Goal: Information Seeking & Learning: Understand process/instructions

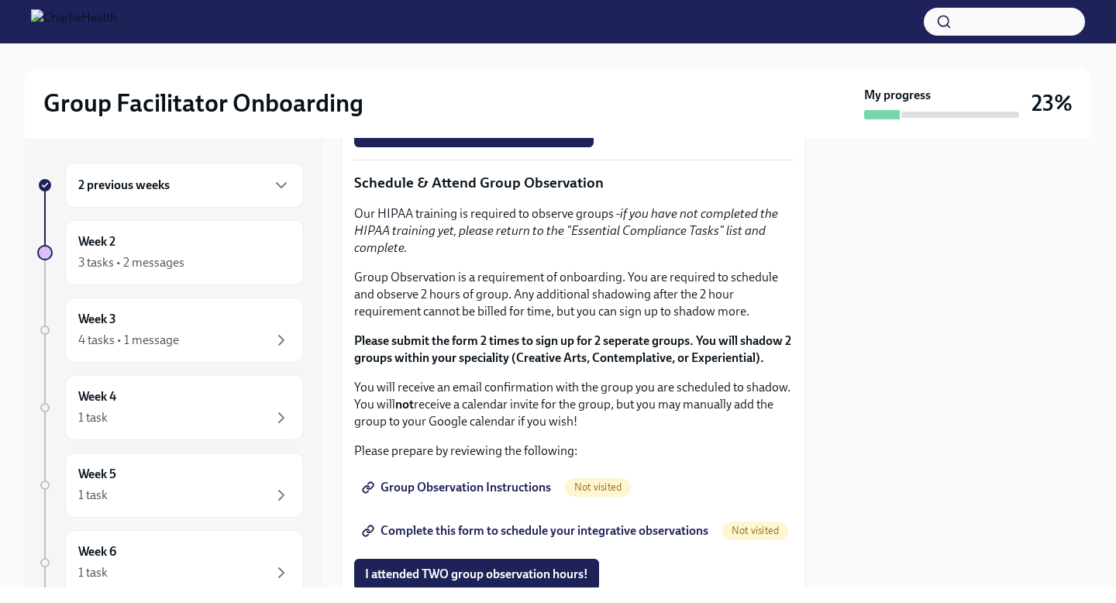
scroll to position [811, 0]
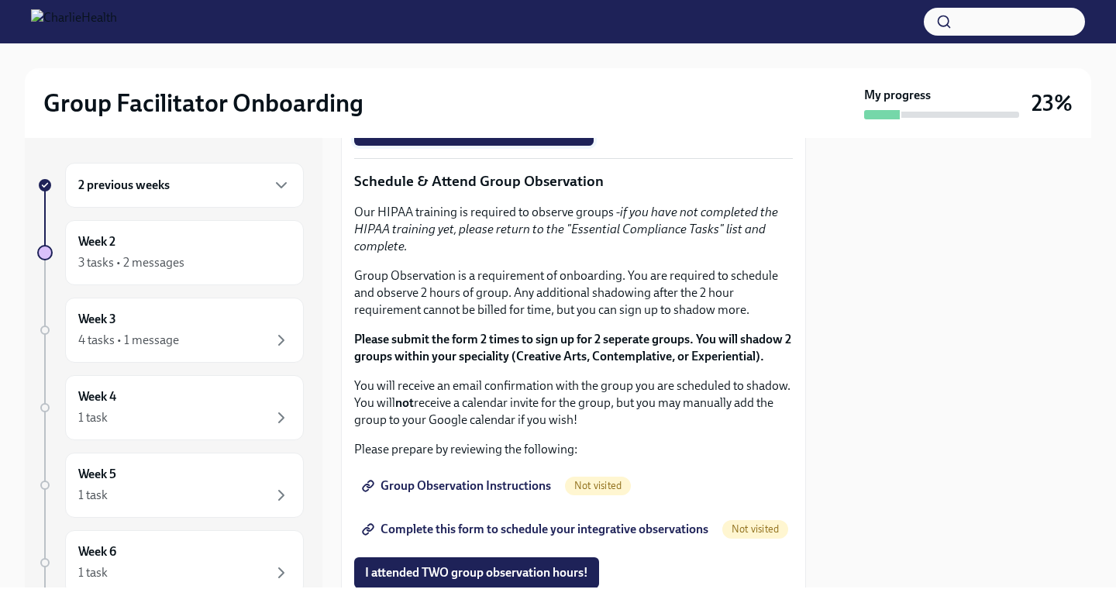
click at [513, 138] on span "I completed these three Docebo courses!" at bounding box center [474, 131] width 218 height 16
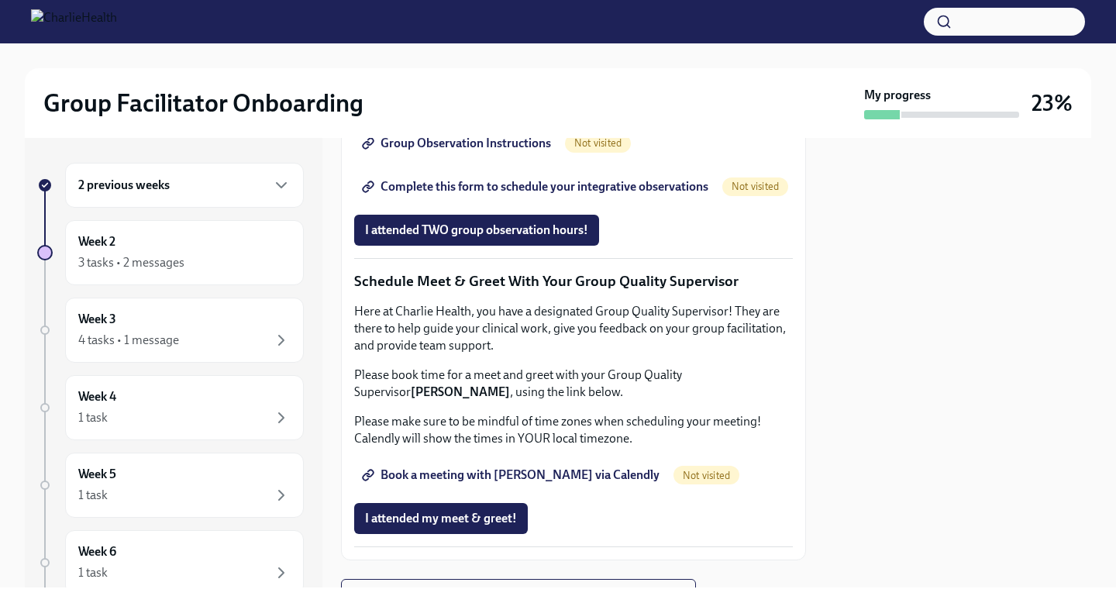
scroll to position [1154, 0]
click at [479, 150] on span "Group Observation Instructions" at bounding box center [458, 143] width 186 height 16
click at [523, 194] on span "Complete this form to schedule your integrative observations" at bounding box center [536, 186] width 343 height 16
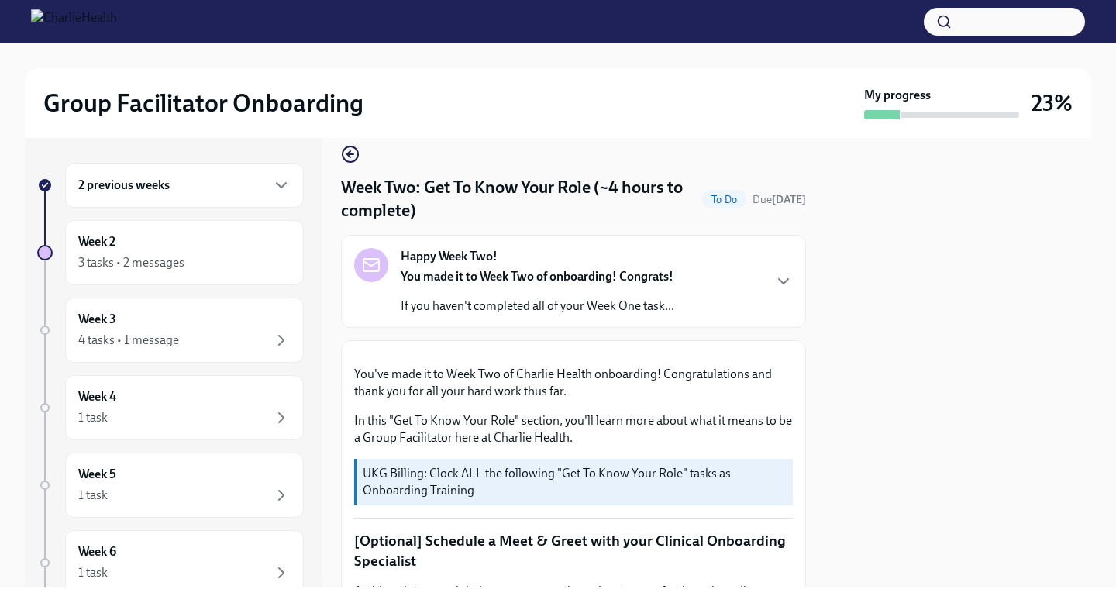
scroll to position [0, 0]
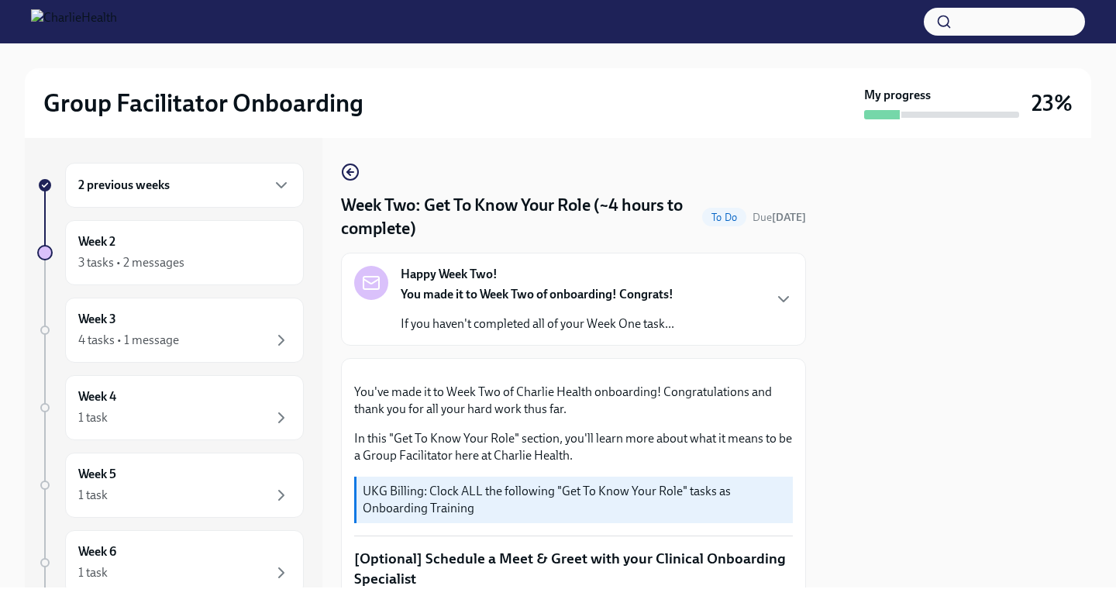
click at [225, 193] on div "2 previous weeks" at bounding box center [184, 185] width 212 height 19
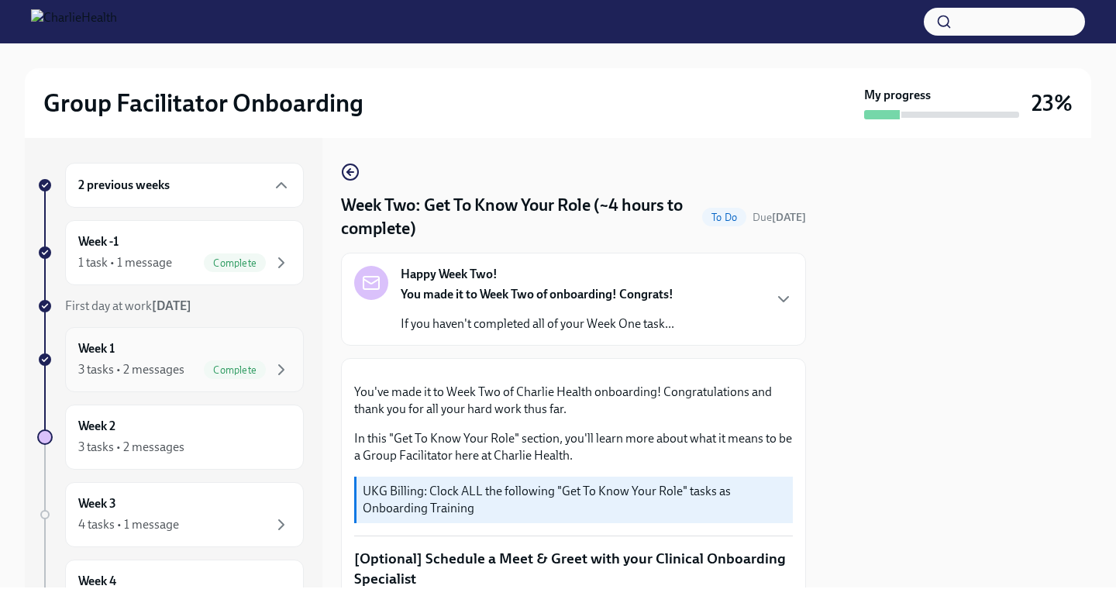
click at [212, 342] on div "Week 1 3 tasks • 2 messages Complete" at bounding box center [184, 359] width 212 height 39
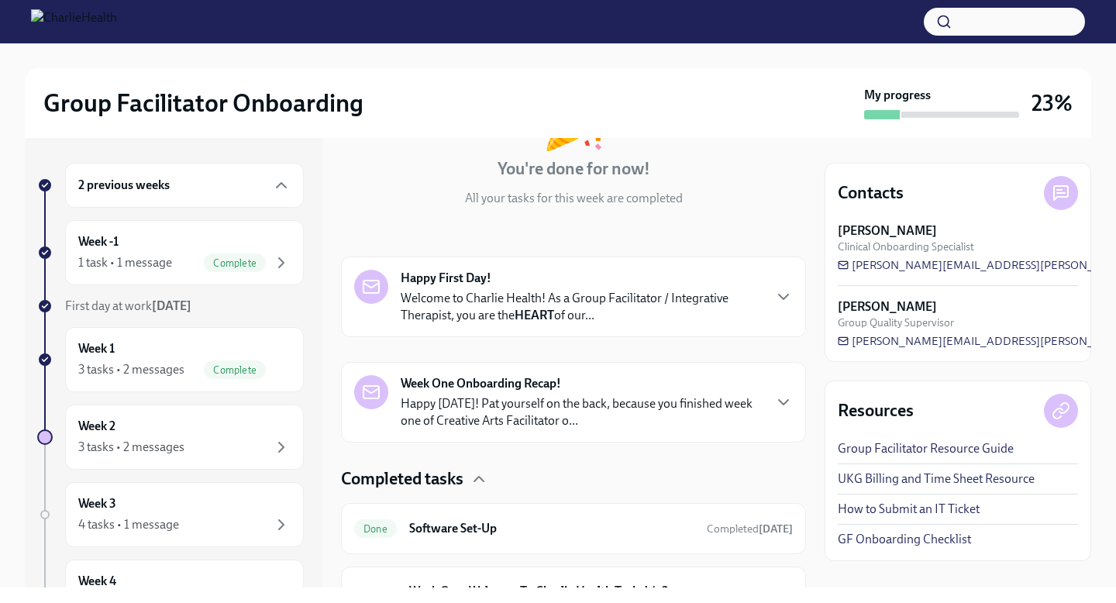
scroll to position [312, 0]
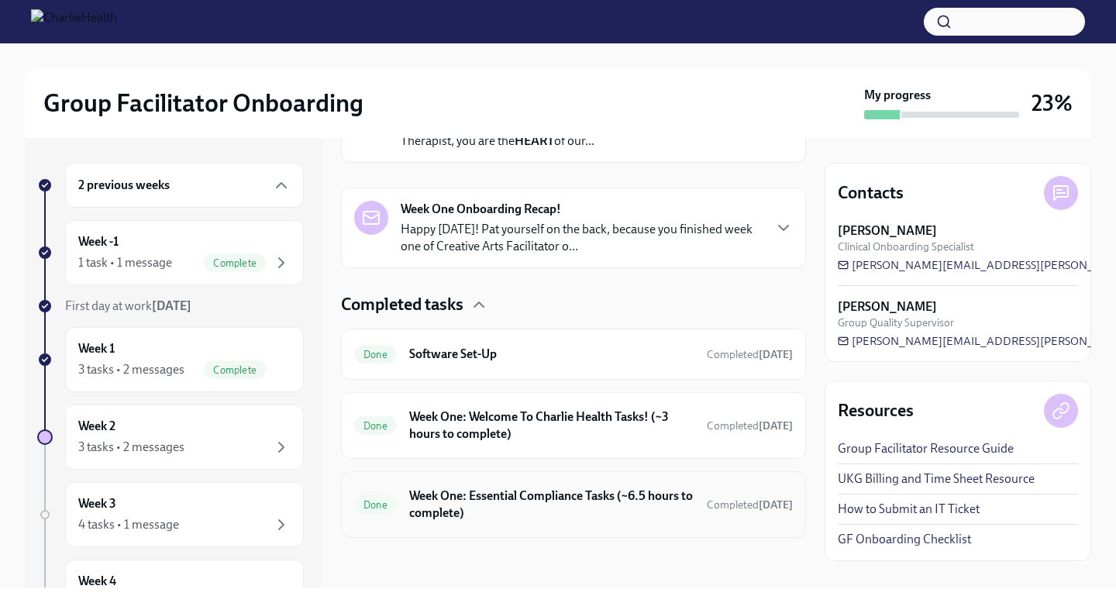
click at [582, 508] on h6 "Week One: Essential Compliance Tasks (~6.5 hours to complete)" at bounding box center [551, 505] width 285 height 34
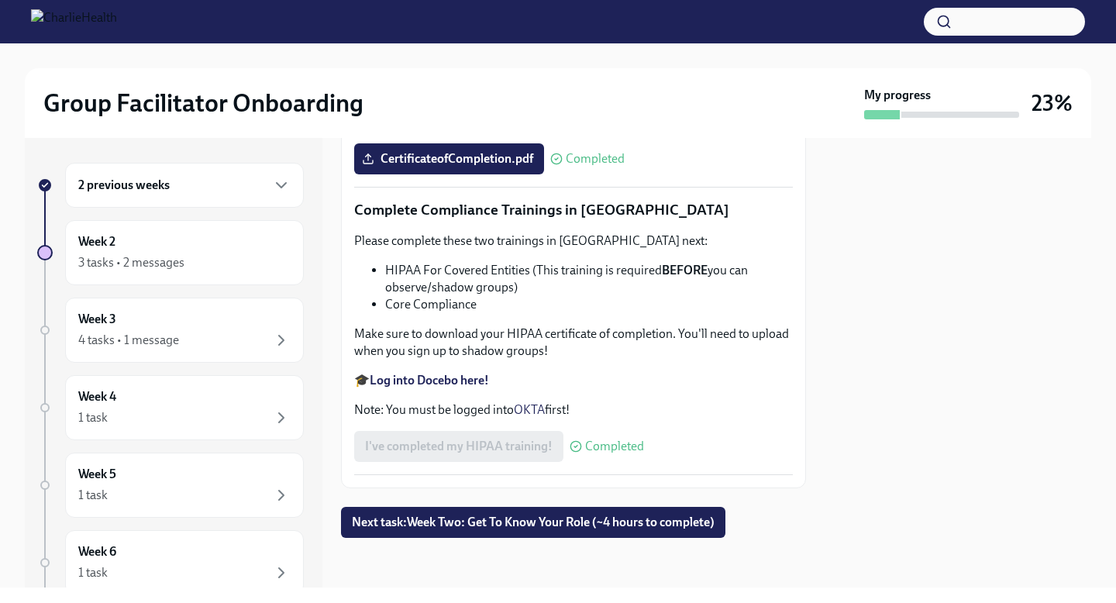
scroll to position [3655, 0]
click at [441, 388] on strong "Log into Docebo here!" at bounding box center [429, 380] width 119 height 15
click at [190, 268] on div "3 tasks • 2 messages" at bounding box center [184, 263] width 212 height 19
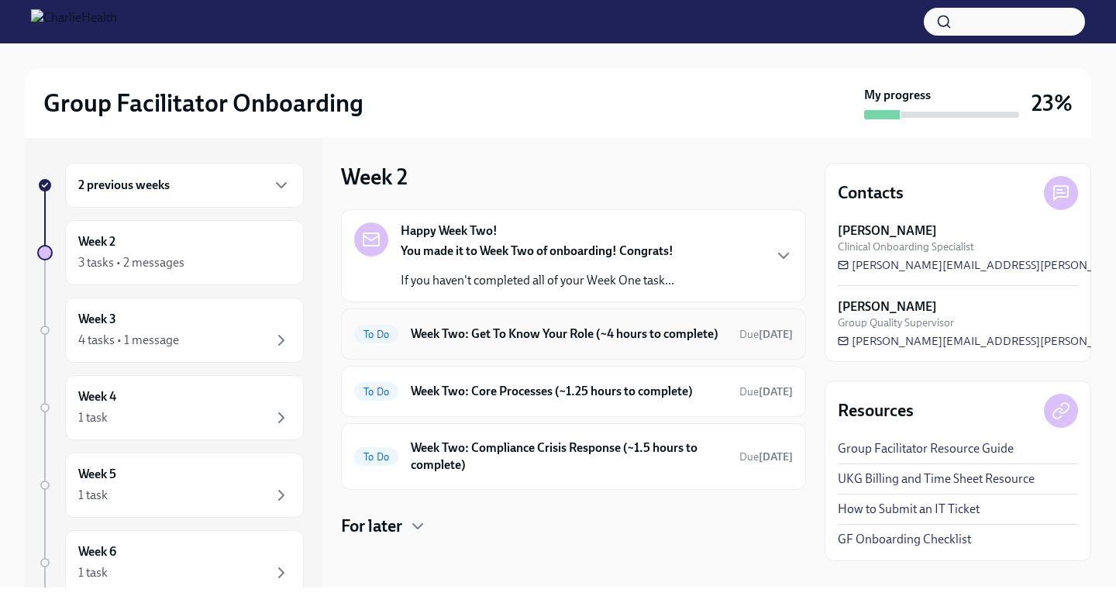
click at [534, 343] on h6 "Week Two: Get To Know Your Role (~4 hours to complete)" at bounding box center [569, 334] width 316 height 17
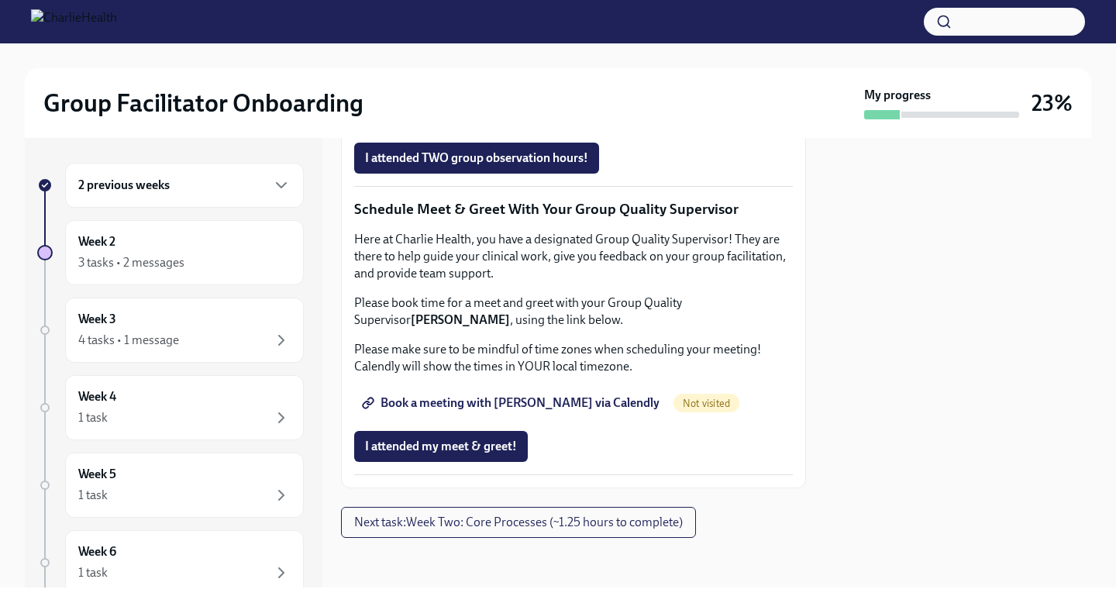
scroll to position [1538, 0]
click at [556, 405] on span "Book a meeting with [PERSON_NAME] via Calendly" at bounding box center [512, 403] width 295 height 16
click at [496, 523] on span "Next task : Week Two: Core Processes (~1.25 hours to complete)" at bounding box center [518, 523] width 329 height 16
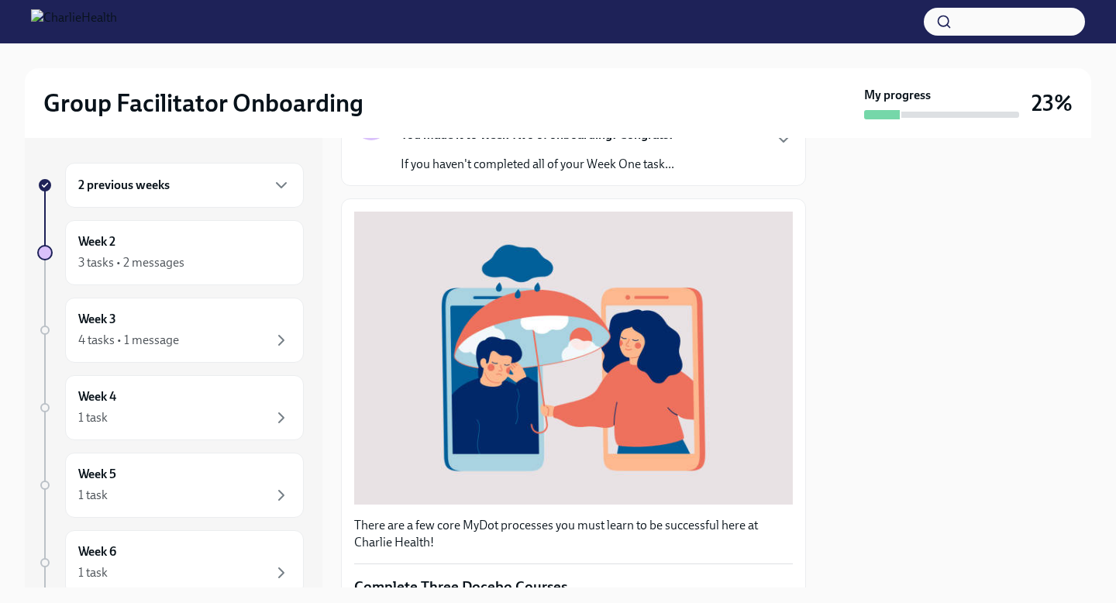
scroll to position [160, 0]
click at [609, 171] on p "If you haven't completed all of your Week One task..." at bounding box center [538, 163] width 274 height 17
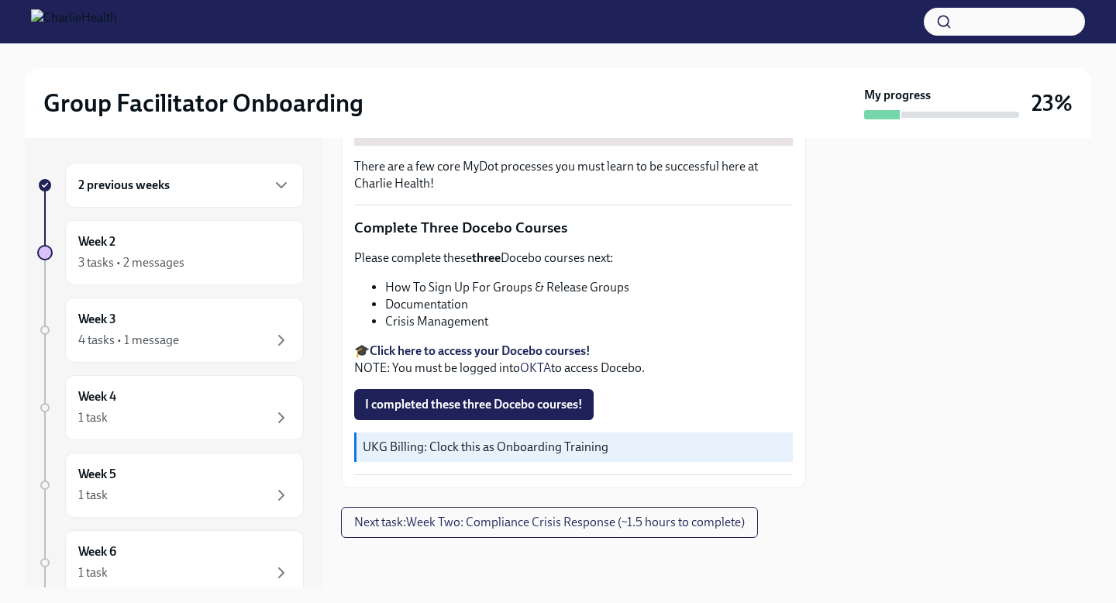
scroll to position [1009, 0]
click at [519, 412] on span "I completed these three Docebo courses!" at bounding box center [474, 405] width 218 height 16
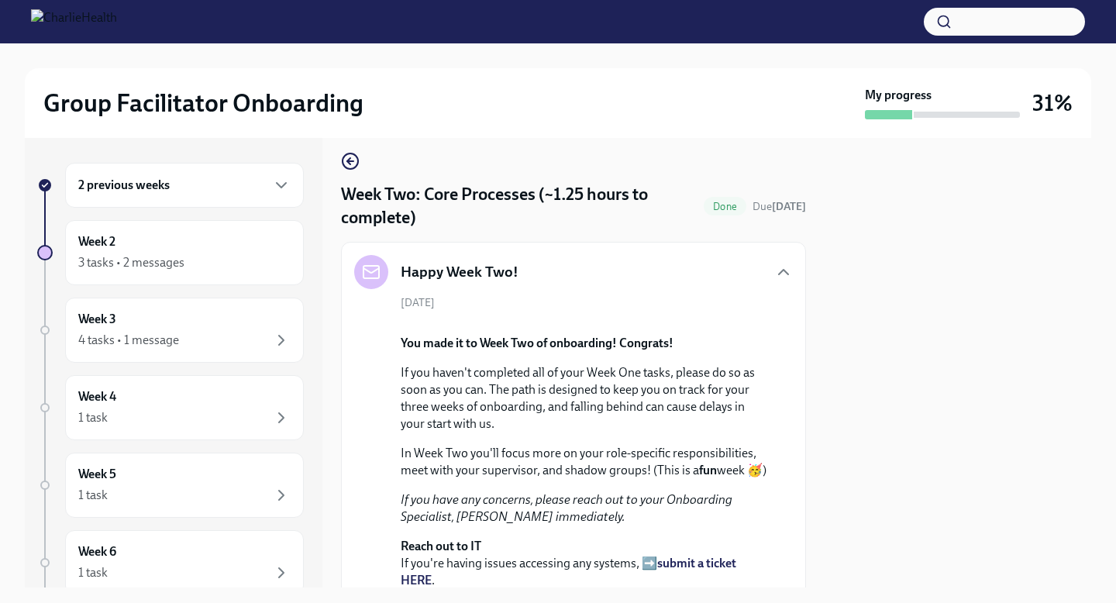
scroll to position [15, 0]
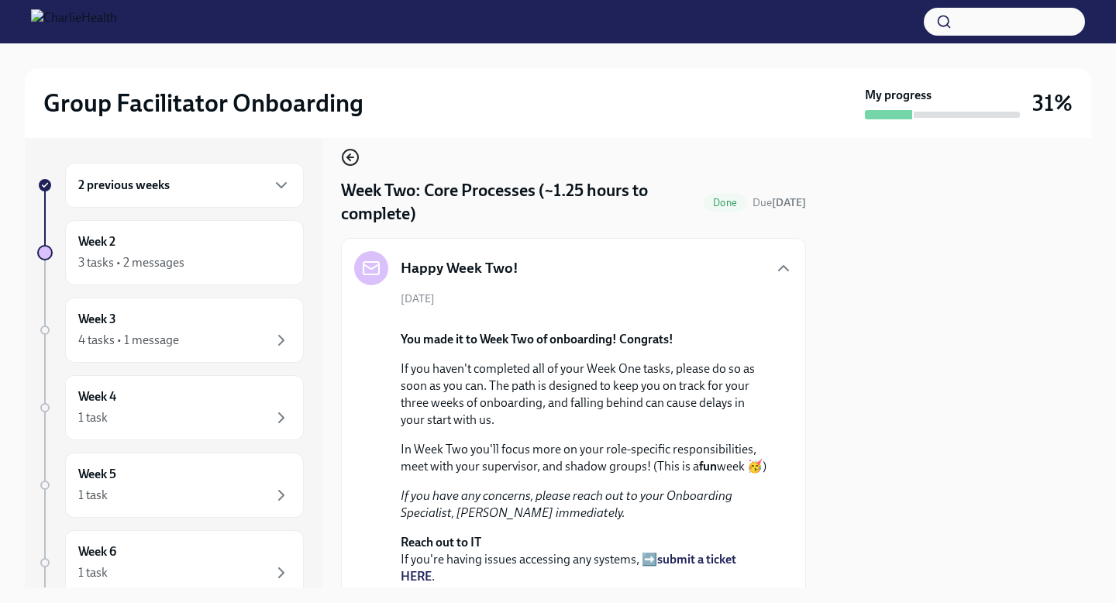
click at [346, 156] on icon "button" at bounding box center [350, 157] width 19 height 19
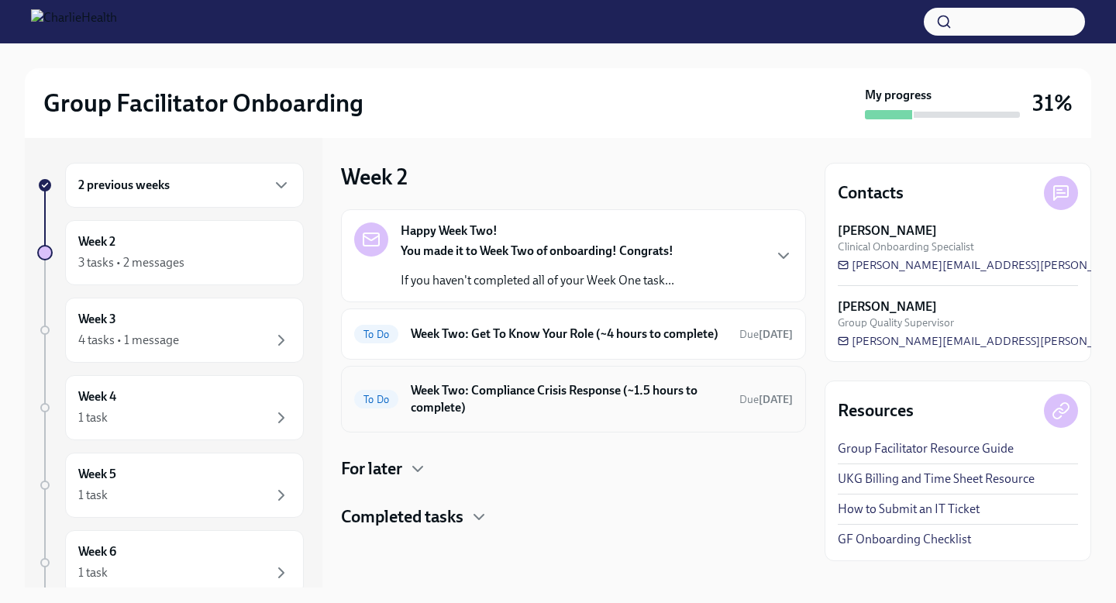
click at [554, 413] on h6 "Week Two: Compliance Crisis Response (~1.5 hours to complete)" at bounding box center [569, 399] width 316 height 34
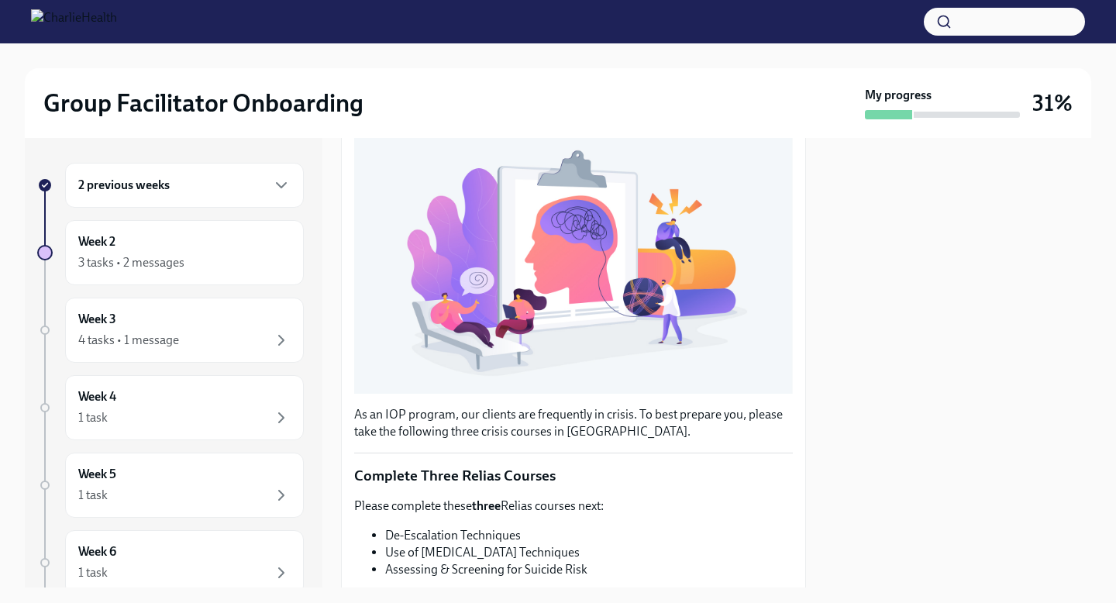
scroll to position [257, 0]
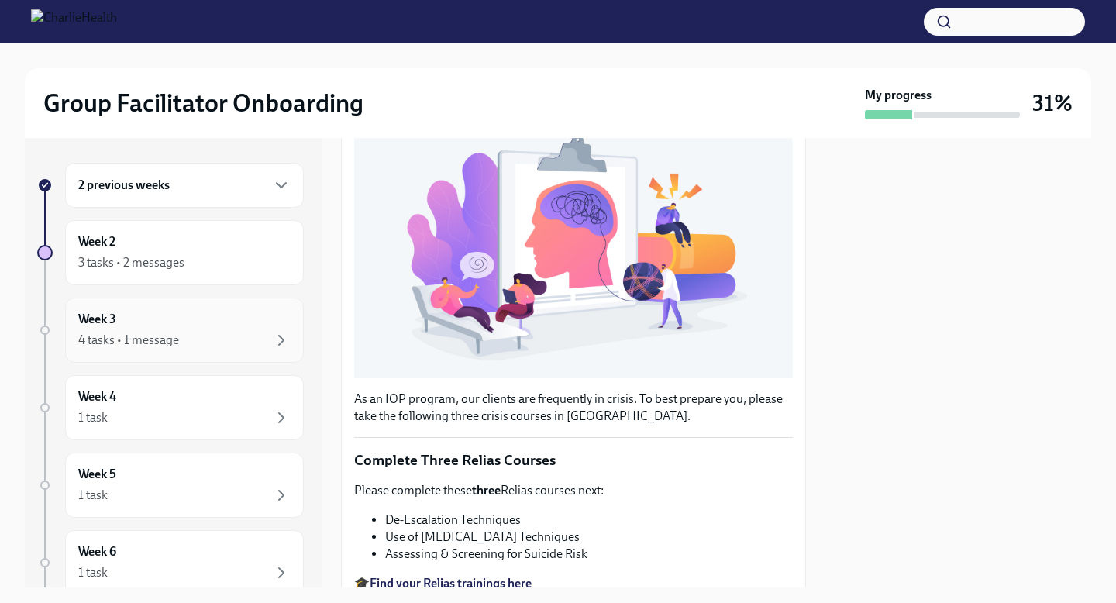
click at [219, 333] on div "4 tasks • 1 message" at bounding box center [184, 340] width 212 height 19
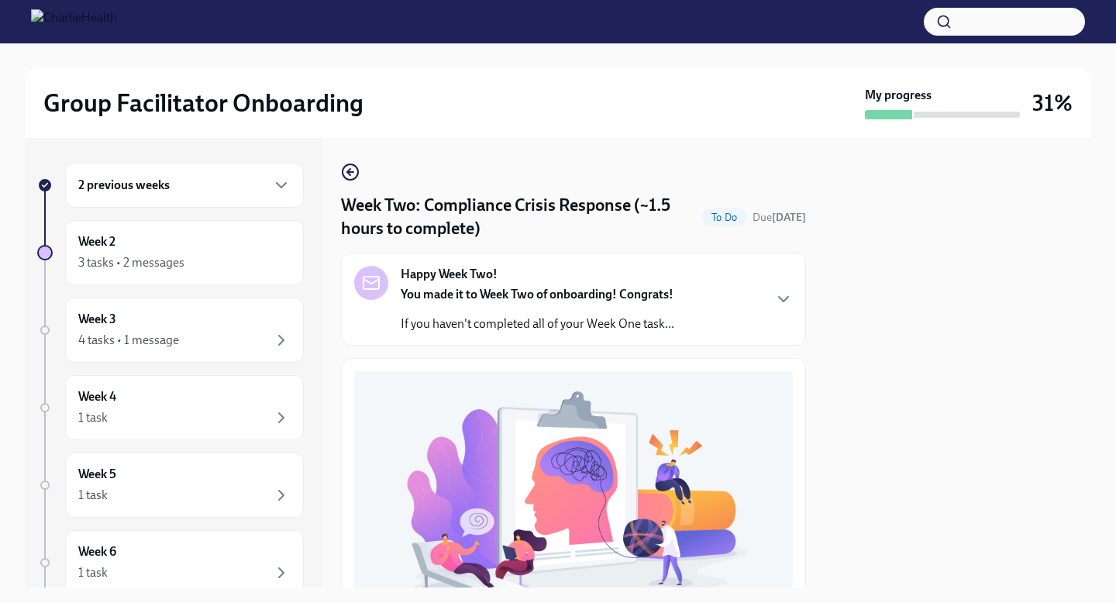
click at [662, 317] on p "If you haven't completed all of your Week One task..." at bounding box center [538, 324] width 274 height 17
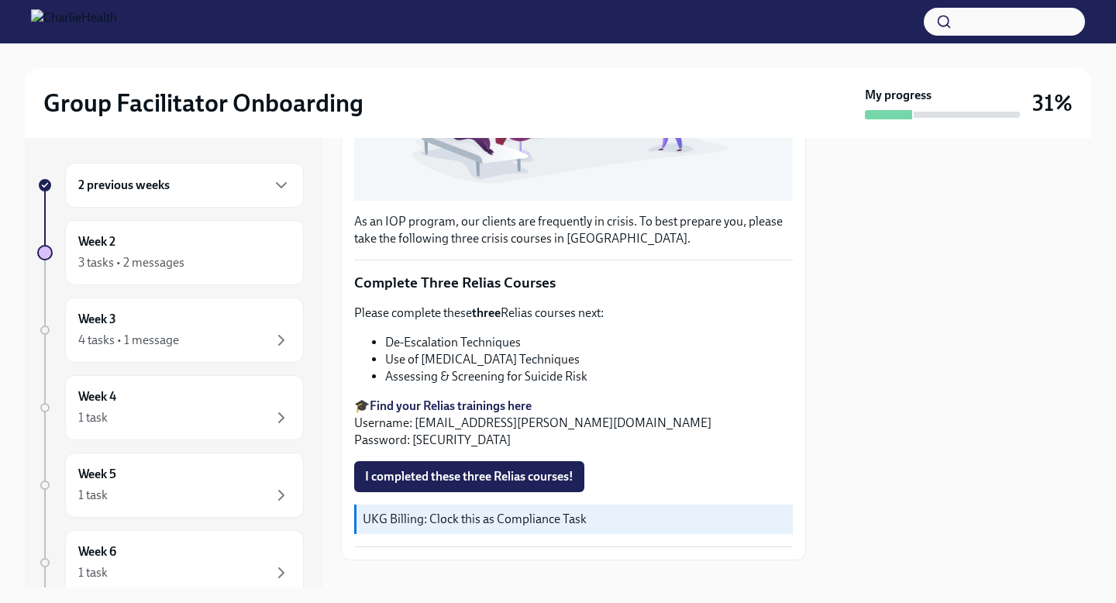
scroll to position [902, 0]
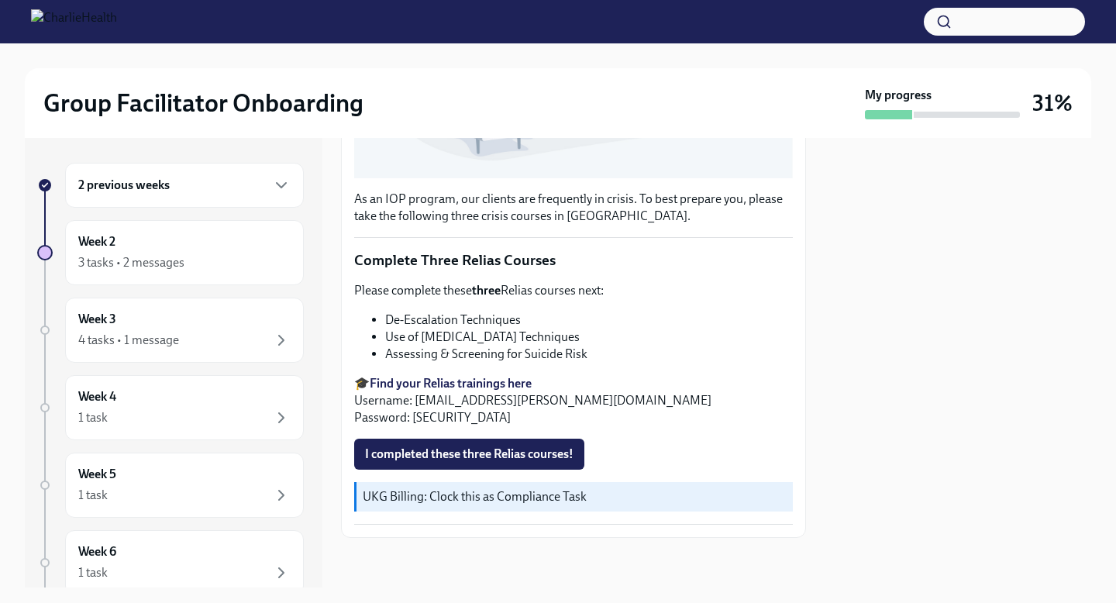
click at [477, 391] on strong "Find your Relias trainings here" at bounding box center [451, 383] width 162 height 15
